Goal: Check status: Check status

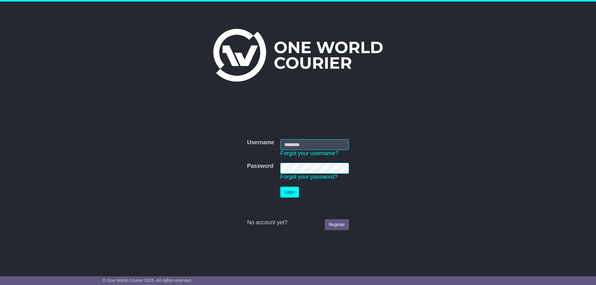
type input "**********"
click at [289, 194] on button "Login" at bounding box center [289, 192] width 19 height 11
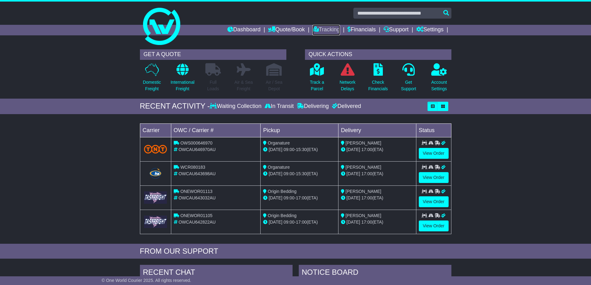
drag, startPoint x: 319, startPoint y: 29, endPoint x: 299, endPoint y: 38, distance: 21.9
click at [319, 29] on link "Tracking" at bounding box center [326, 30] width 27 height 11
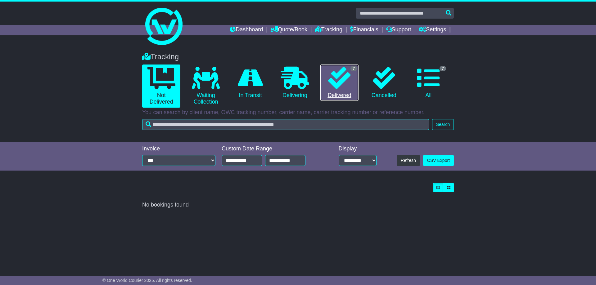
click at [341, 81] on icon at bounding box center [339, 78] width 22 height 22
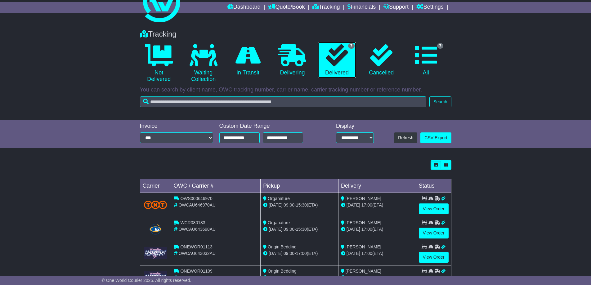
scroll to position [31, 0]
